Goal: Check status: Check status

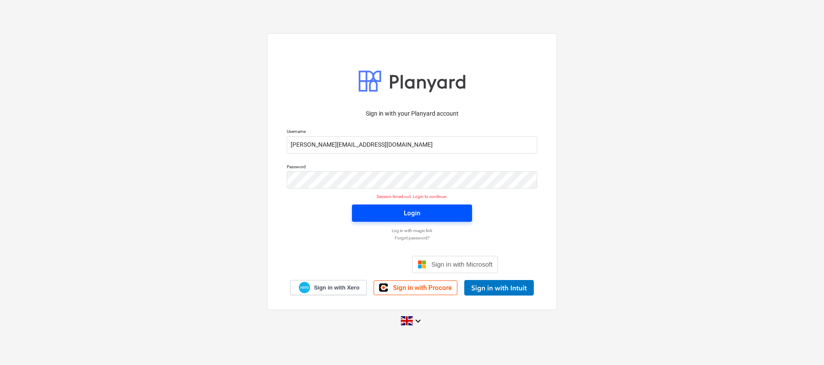
click at [412, 213] on div "Login" at bounding box center [412, 213] width 16 height 11
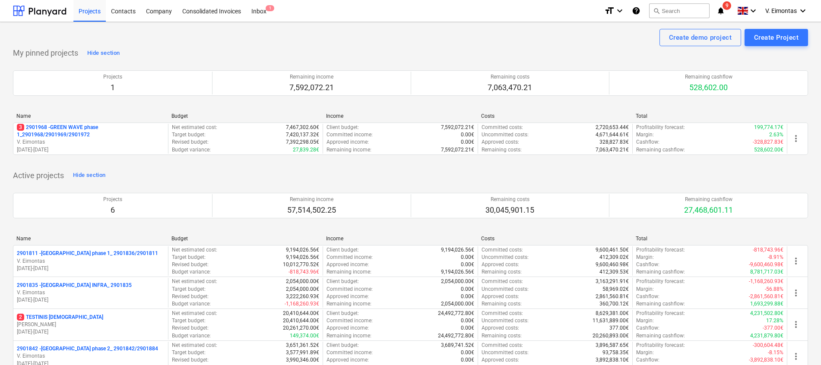
click at [57, 122] on div "Name Budget Income Costs Total" at bounding box center [410, 117] width 795 height 9
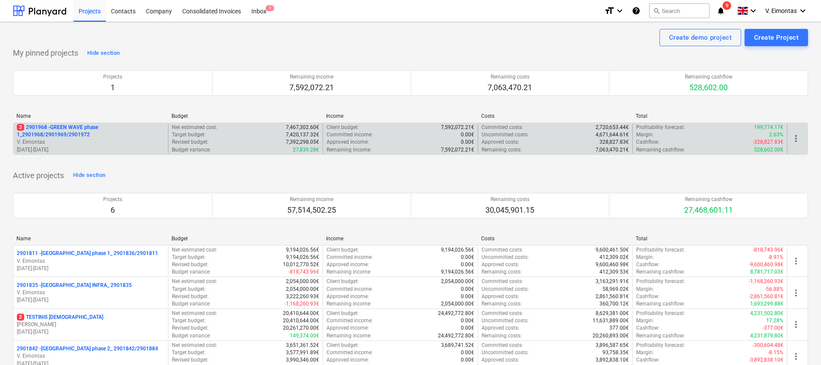
click at [60, 127] on p "3 2901968 - GREEN WAVE phase 1_2901968/2901969/2901972" at bounding box center [91, 131] width 148 height 15
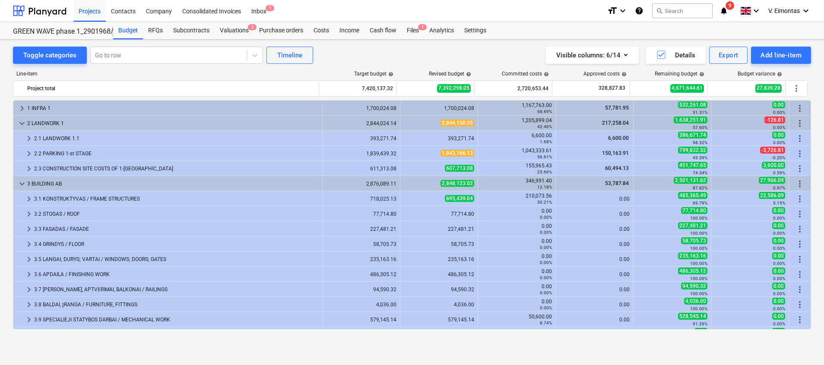
click at [418, 51] on div "Toggle categories Go to row Timeline Visible columns : 6/14 Details Export Add …" at bounding box center [412, 55] width 798 height 17
click at [416, 28] on div "Files 1" at bounding box center [413, 30] width 22 height 17
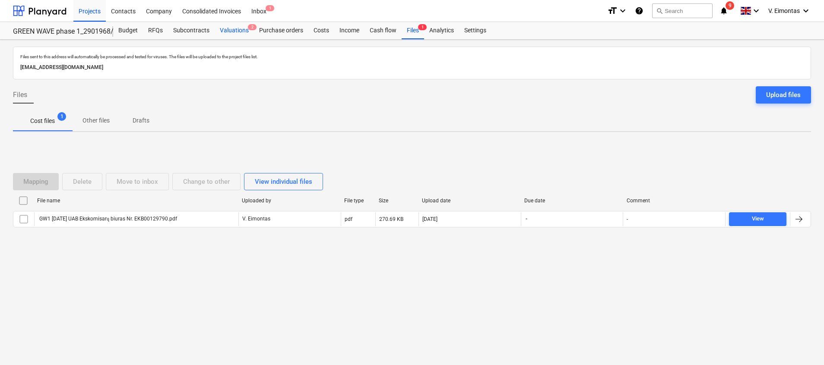
click at [239, 35] on div "Valuations 2" at bounding box center [234, 30] width 39 height 17
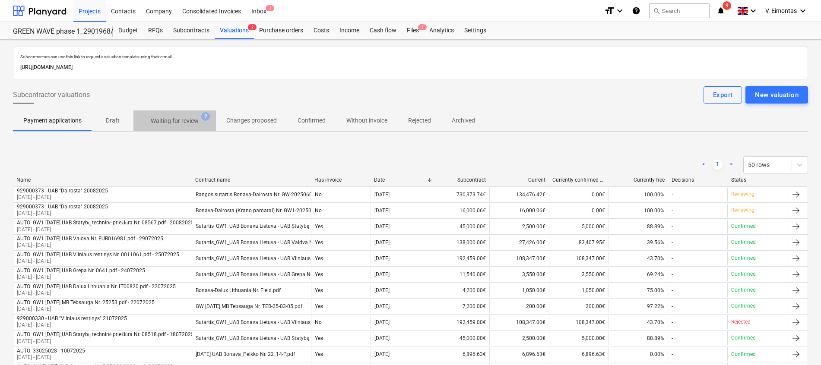
click at [180, 117] on p "Waiting for review" at bounding box center [175, 121] width 48 height 9
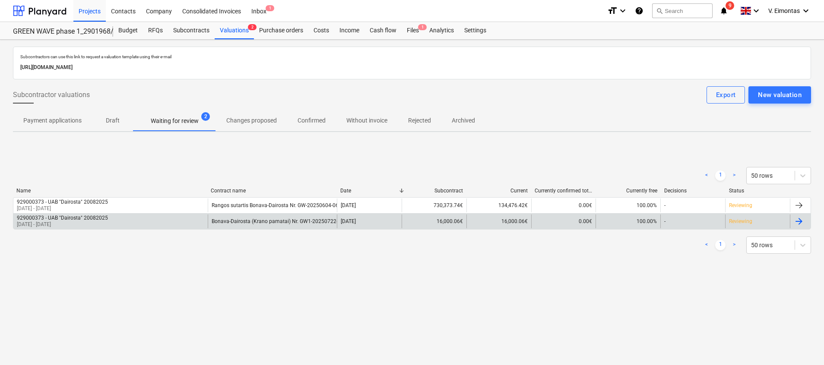
click at [116, 224] on div "929000373 - UAB "Dairosta" 20082025 21 Jul 2025 - 20 Aug 2025" at bounding box center [110, 222] width 194 height 14
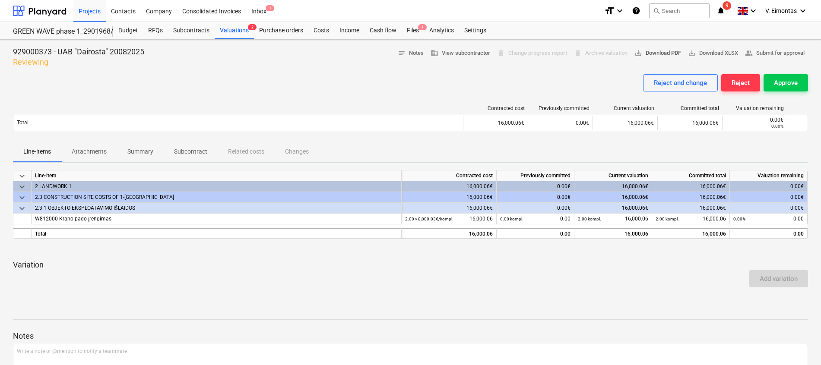
click at [648, 49] on span "save_alt Download PDF" at bounding box center [657, 53] width 47 height 10
click at [352, 87] on div "Reject and change Reject Approve" at bounding box center [410, 86] width 795 height 24
click at [230, 30] on div "Valuations 2" at bounding box center [234, 30] width 39 height 17
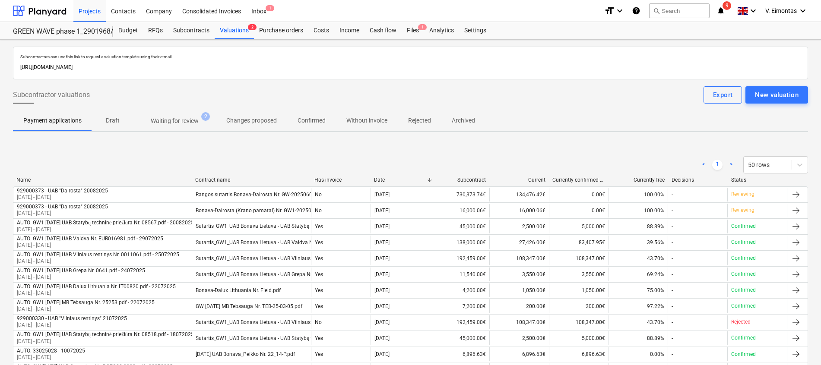
click at [188, 117] on p "Waiting for review" at bounding box center [175, 121] width 48 height 9
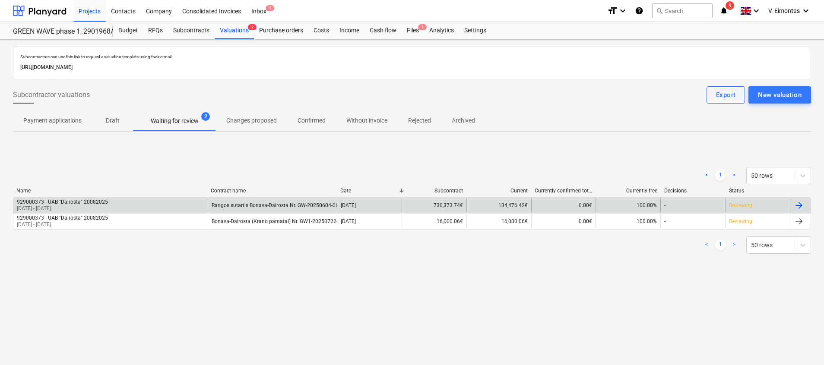
click at [100, 203] on div "929000373 - UAB "Dairosta" 20082025" at bounding box center [62, 202] width 91 height 6
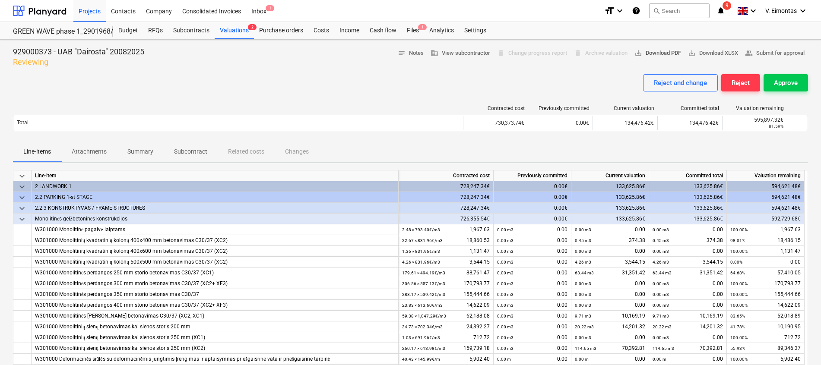
click at [658, 49] on span "save_alt Download PDF" at bounding box center [657, 53] width 47 height 10
click at [412, 79] on div "Reject and change Reject Approve" at bounding box center [410, 86] width 795 height 24
click at [93, 11] on div "Projects" at bounding box center [89, 11] width 32 height 22
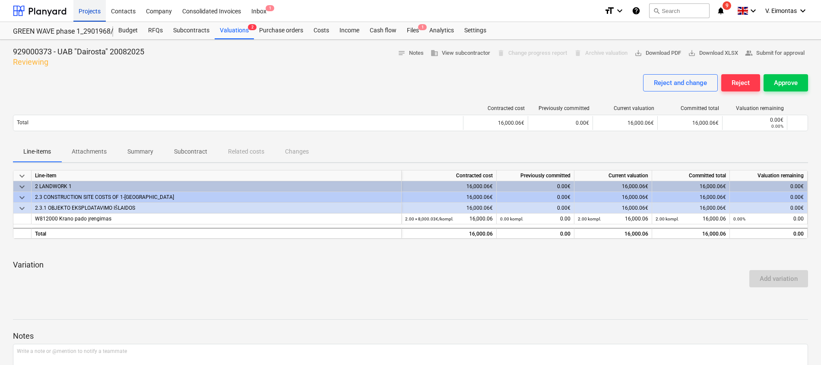
click at [98, 10] on div "Projects" at bounding box center [89, 11] width 32 height 22
